Goal: Information Seeking & Learning: Check status

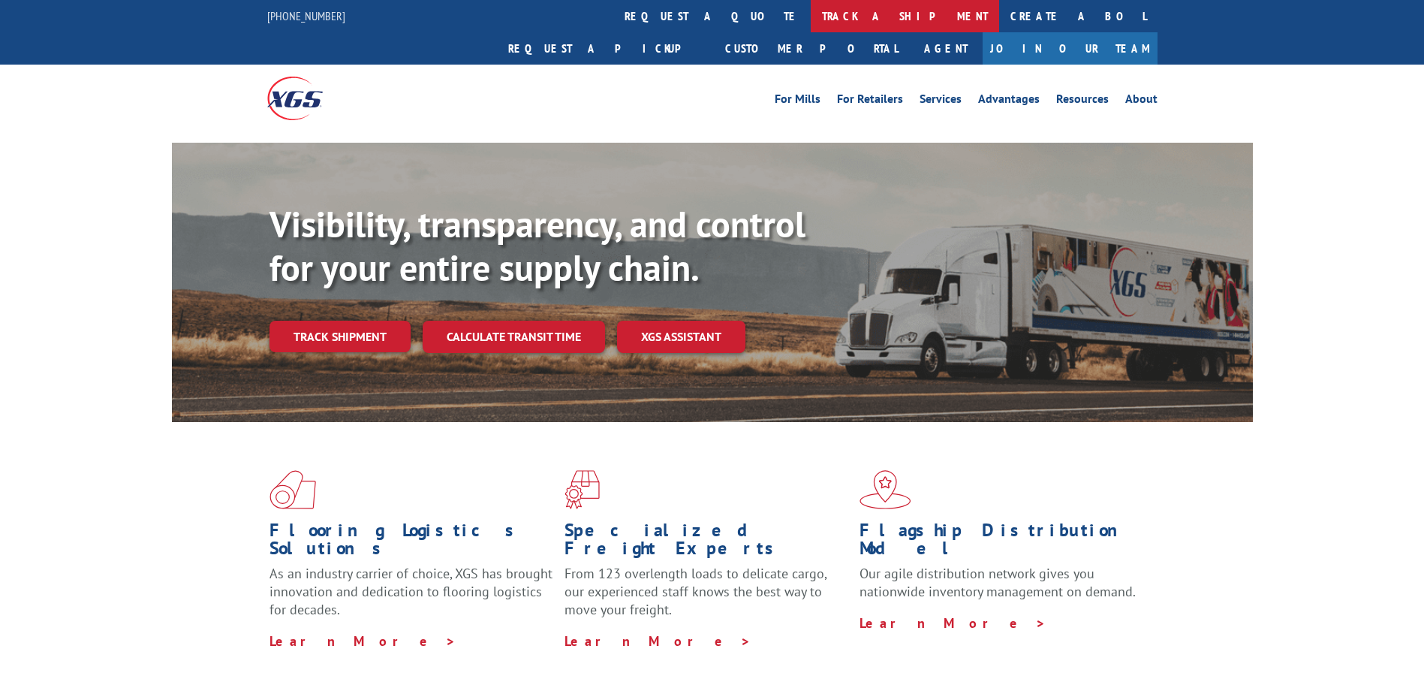
click at [811, 17] on link "track a shipment" at bounding box center [905, 16] width 188 height 32
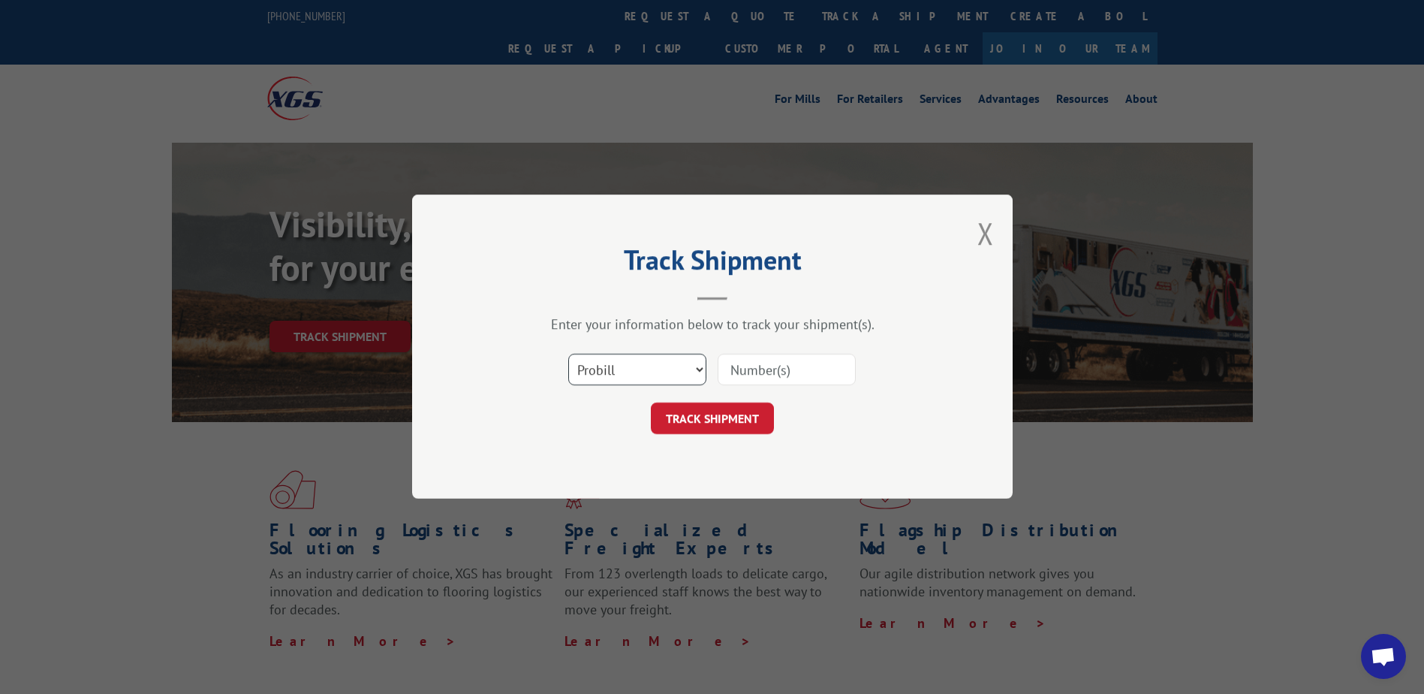
click at [689, 365] on select "Select category... Probill BOL PO" at bounding box center [637, 370] width 138 height 32
select select "bol"
click at [568, 354] on select "Select category... Probill BOL PO" at bounding box center [637, 370] width 138 height 32
click at [752, 372] on input at bounding box center [787, 370] width 138 height 32
paste input "2864964"
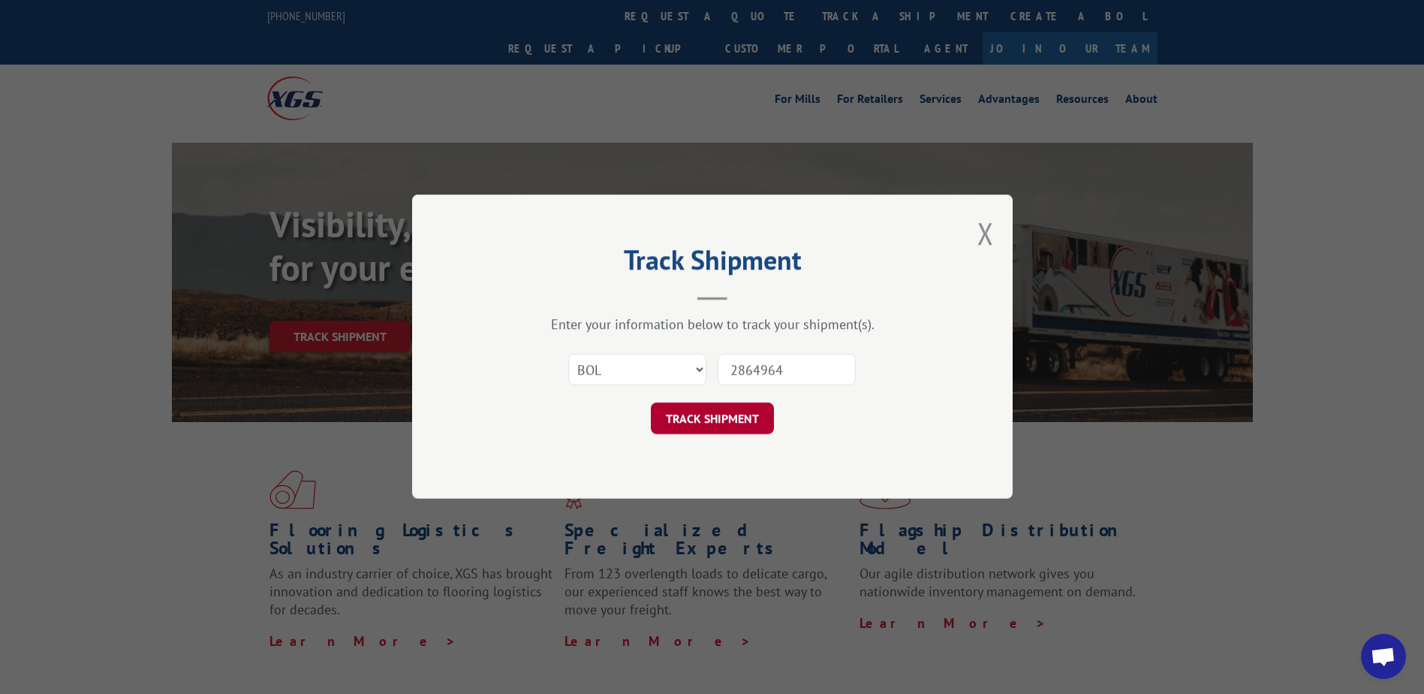
type input "2864964"
click at [719, 410] on button "TRACK SHIPMENT" at bounding box center [712, 419] width 123 height 32
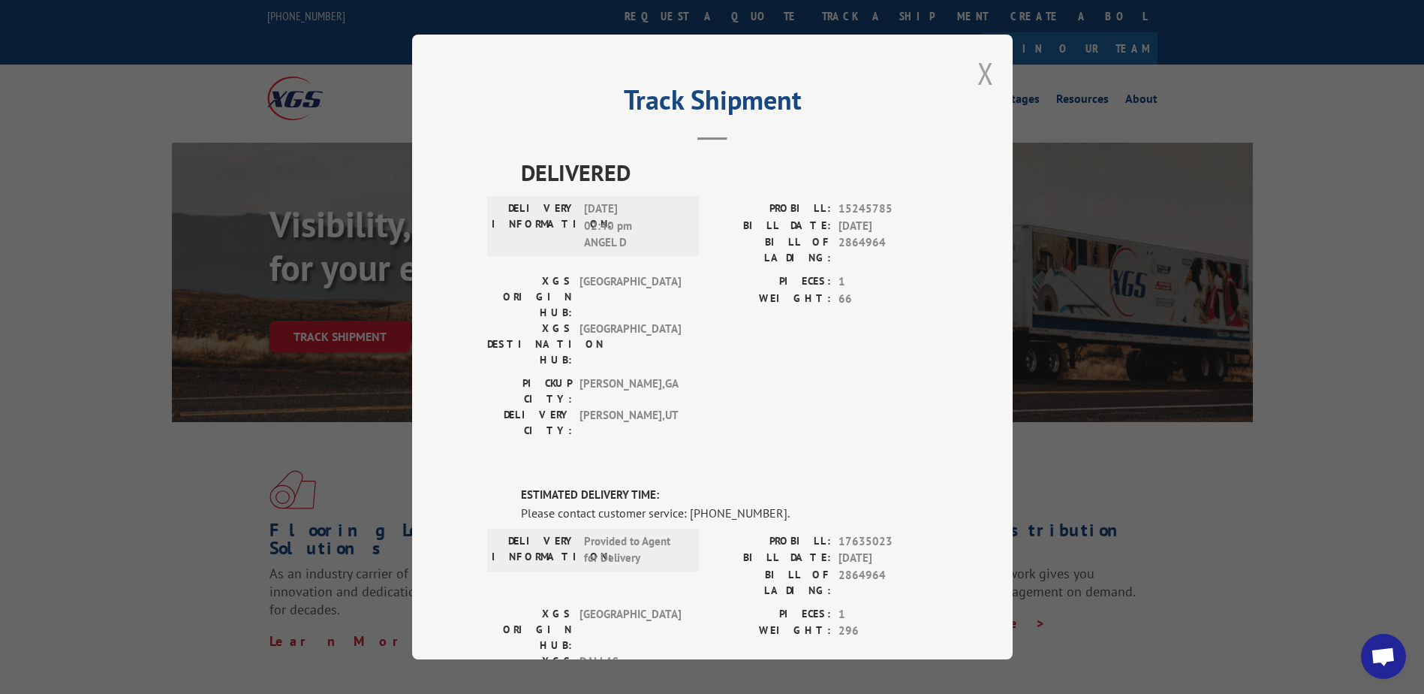
click at [985, 74] on button "Close modal" at bounding box center [985, 73] width 17 height 40
